Goal: Information Seeking & Learning: Learn about a topic

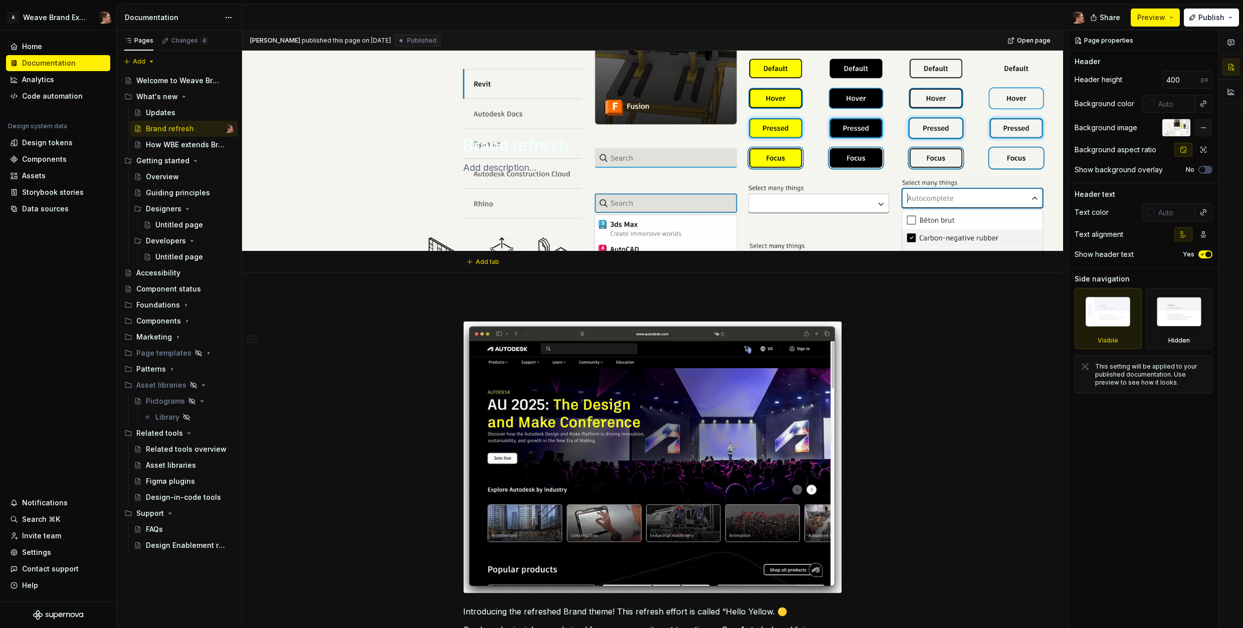
type textarea "*"
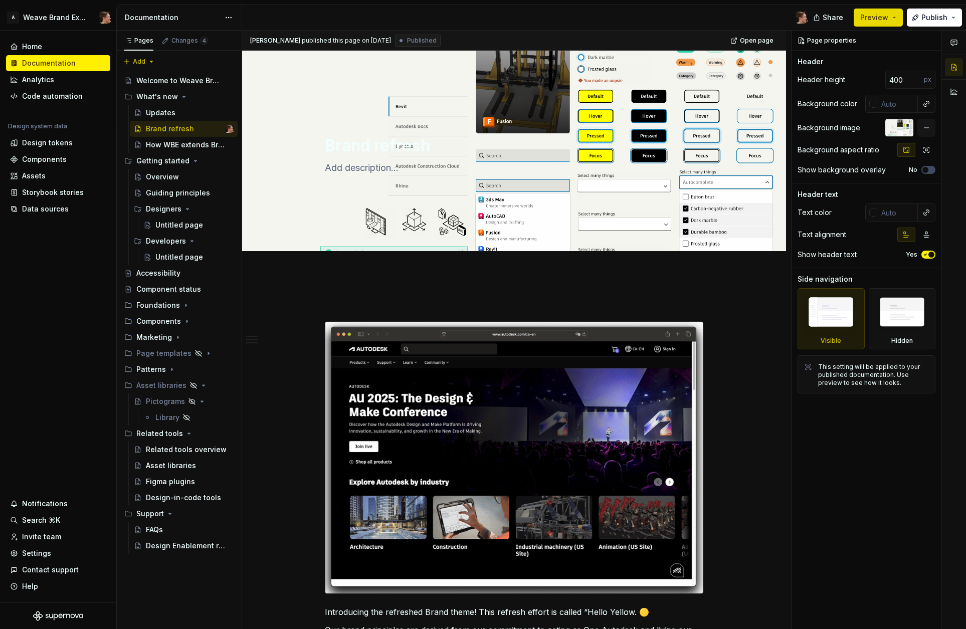
click at [877, 18] on span "Preview" at bounding box center [874, 18] width 28 height 10
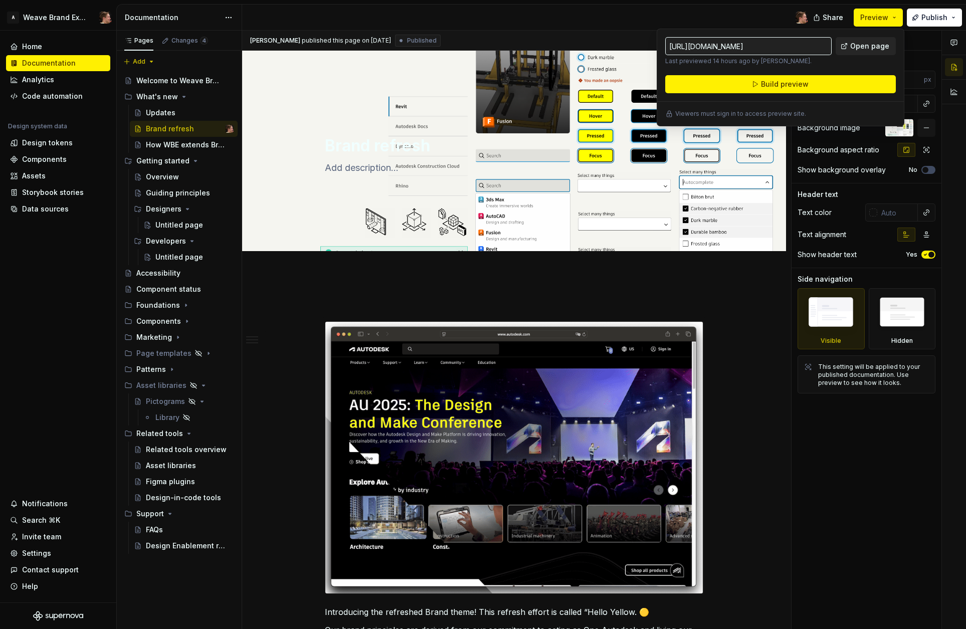
click at [868, 42] on span "Open page" at bounding box center [869, 46] width 39 height 10
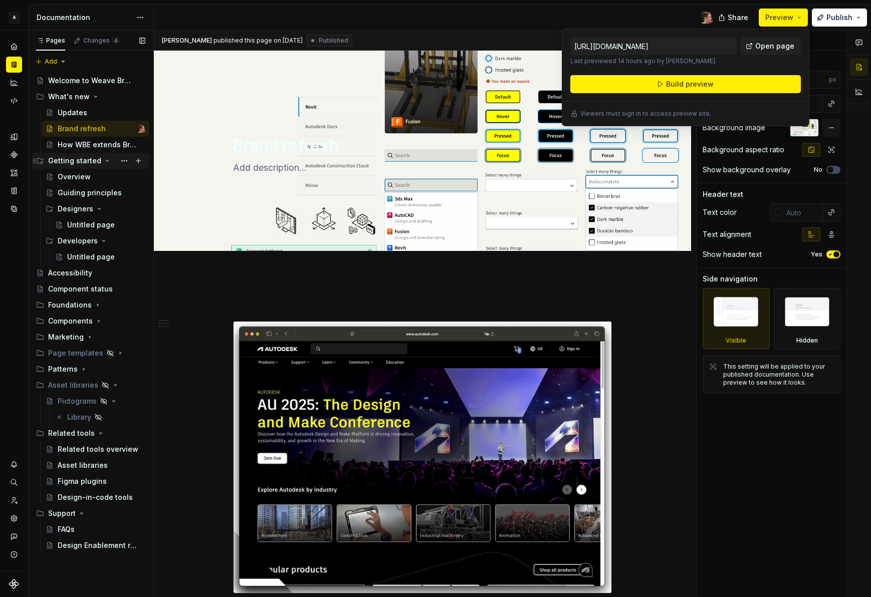
click at [68, 166] on div "Getting started" at bounding box center [96, 161] width 97 height 14
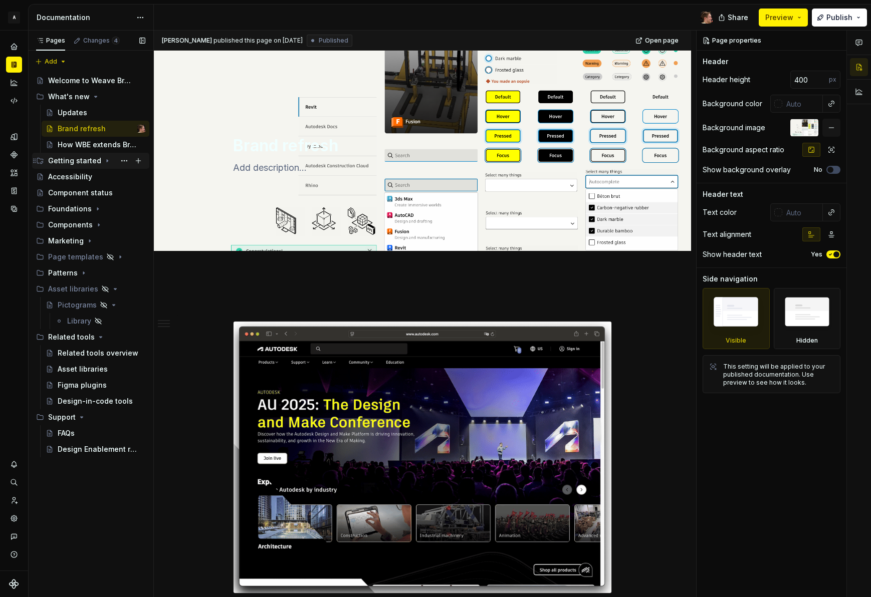
click at [72, 161] on div "Getting started" at bounding box center [74, 161] width 53 height 10
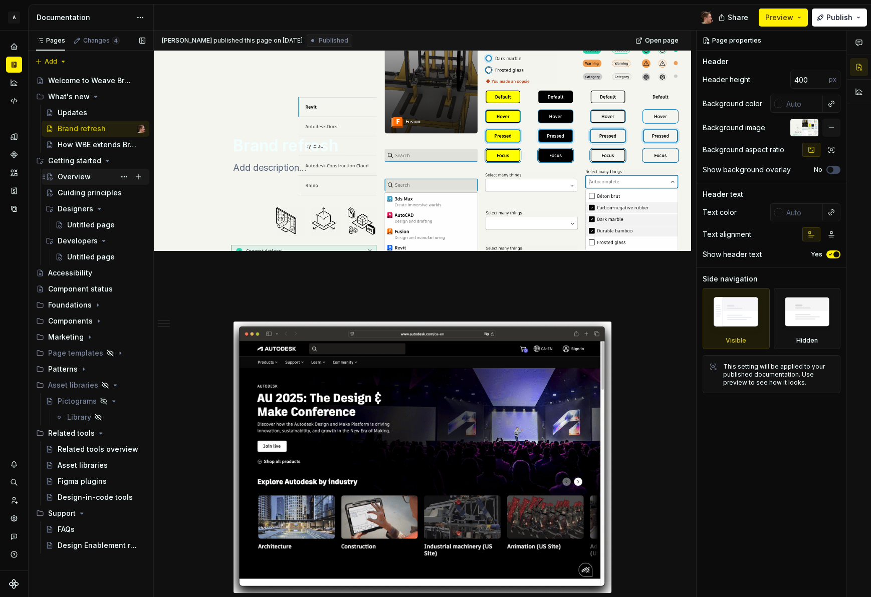
click at [72, 178] on div "Overview" at bounding box center [74, 177] width 33 height 10
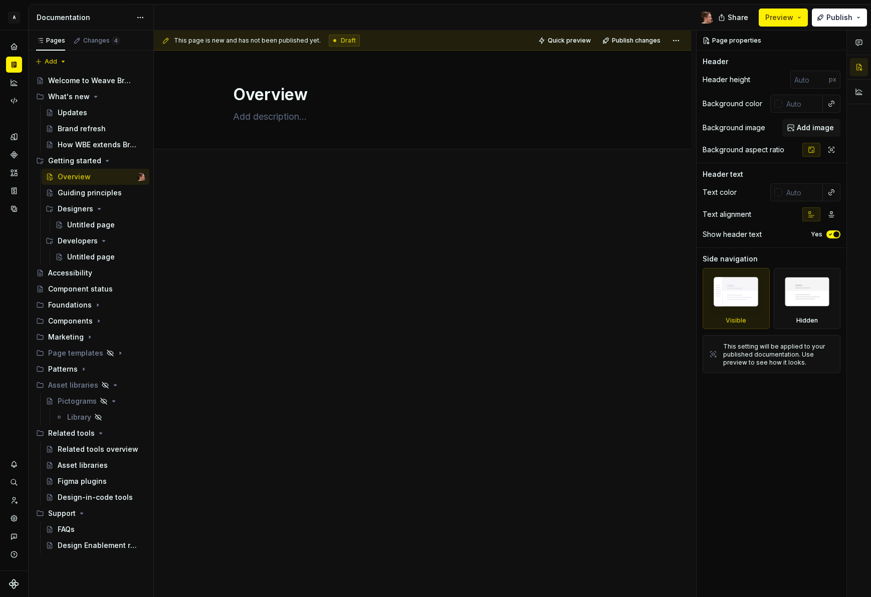
type textarea "*"
